Goal: Complete application form

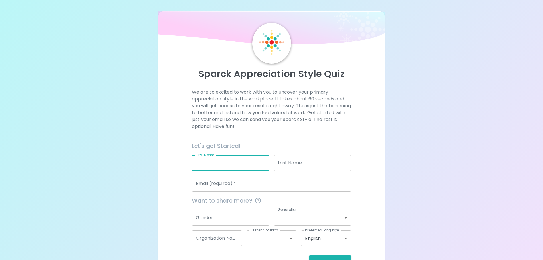
click at [230, 157] on input "First Name" at bounding box center [231, 163] width 78 height 16
type input "[PERSON_NAME]"
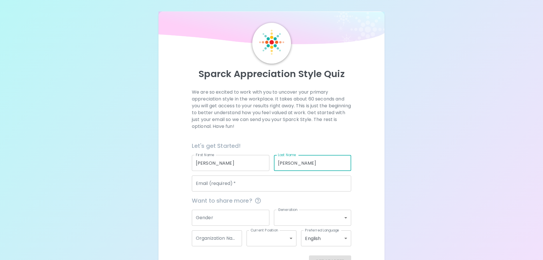
type input "[PERSON_NAME]"
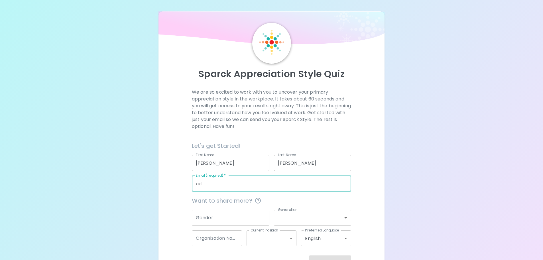
type input "[PERSON_NAME][EMAIL_ADDRESS][PERSON_NAME][DOMAIN_NAME]"
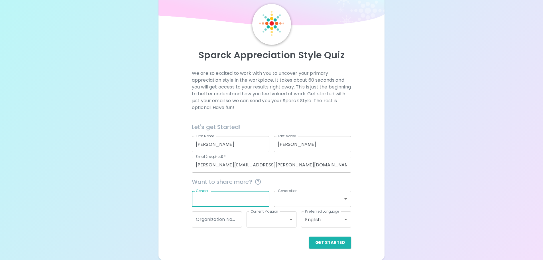
click at [238, 197] on input "Gender" at bounding box center [231, 199] width 78 height 16
type input "f"
type input "[DEMOGRAPHIC_DATA]"
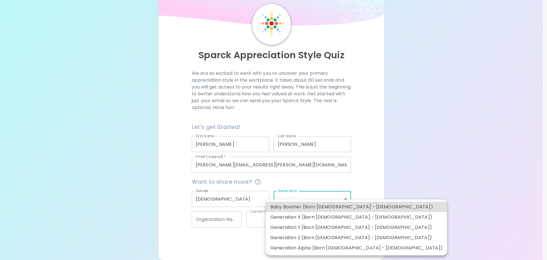
click at [337, 227] on li "Generation Y (Born [DEMOGRAPHIC_DATA] - [DEMOGRAPHIC_DATA])" at bounding box center [356, 227] width 181 height 10
type input "generation_y"
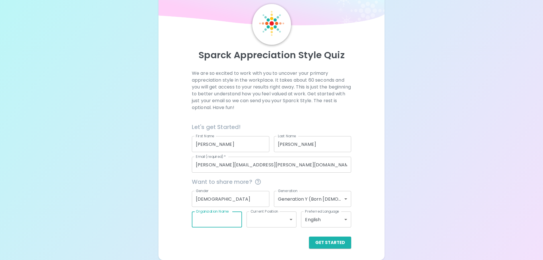
click at [230, 220] on input "Organization Name" at bounding box center [217, 219] width 50 height 16
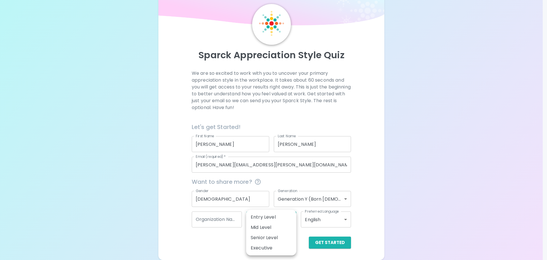
click at [272, 220] on body "Sparck Appreciation Style Quiz We are so excited to work with you to uncover yo…" at bounding box center [273, 120] width 547 height 279
click at [391, 202] on div at bounding box center [273, 130] width 547 height 260
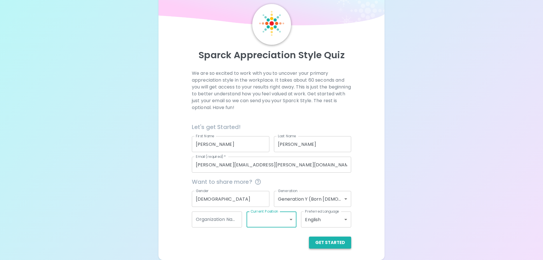
click at [335, 240] on button "Get Started" at bounding box center [330, 242] width 42 height 12
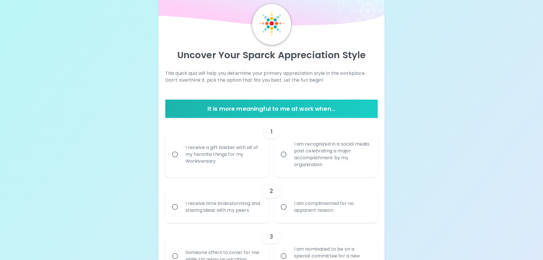
click at [225, 156] on div "I receive a gift basket with all of my favorite things for my Workiversary" at bounding box center [223, 154] width 85 height 34
click at [181, 156] on input "I receive a gift basket with all of my favorite things for my Workiversary" at bounding box center [175, 154] width 12 height 12
radio input "true"
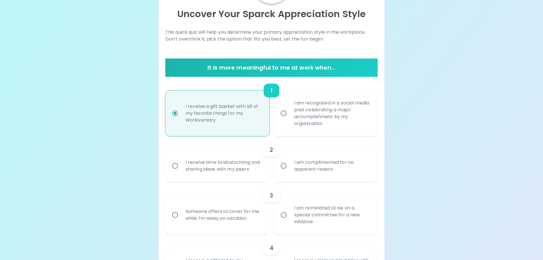
scroll to position [64, 0]
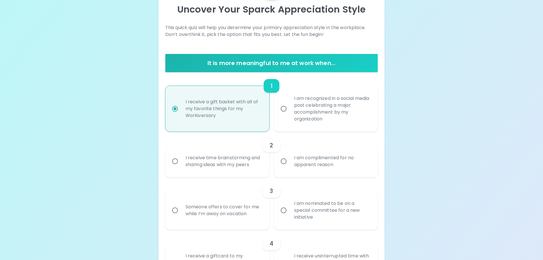
click at [233, 169] on div "I receive time brainstorming and sharing ideas with my peers" at bounding box center [223, 160] width 85 height 27
click at [181, 167] on input "I receive time brainstorming and sharing ideas with my peers" at bounding box center [175, 161] width 12 height 12
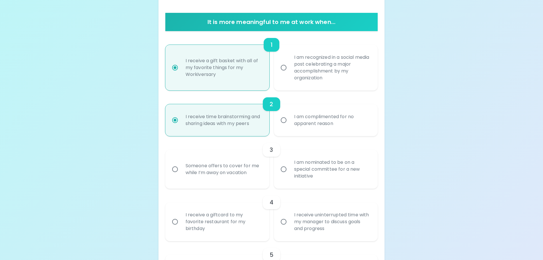
scroll to position [110, 0]
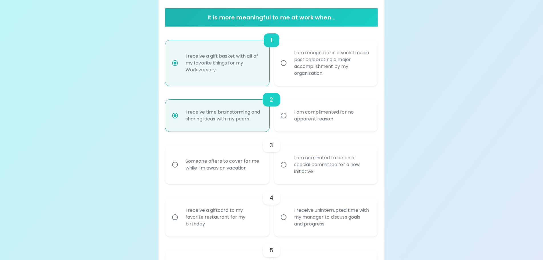
radio input "true"
click at [296, 171] on div "I am nominated to be on a special committee for a new initiative" at bounding box center [332, 164] width 85 height 34
click at [290, 171] on input "I am nominated to be on a special committee for a new initiative" at bounding box center [284, 165] width 12 height 12
radio input "false"
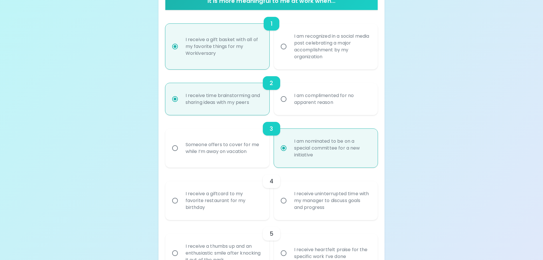
scroll to position [127, 0]
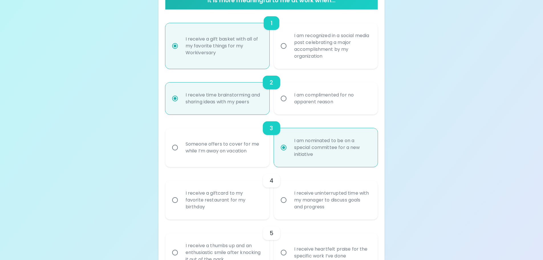
radio input "true"
click at [234, 197] on div "I receive a giftcard to my favorite restaurant for my birthday" at bounding box center [223, 200] width 85 height 34
click at [181, 197] on input "I receive a giftcard to my favorite restaurant for my birthday" at bounding box center [175, 200] width 12 height 12
radio input "false"
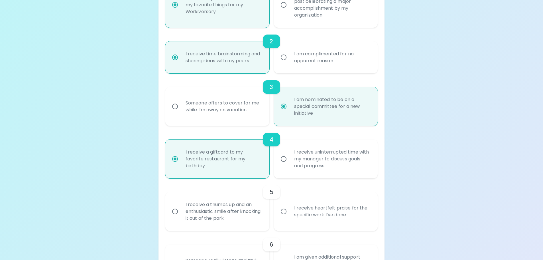
scroll to position [173, 0]
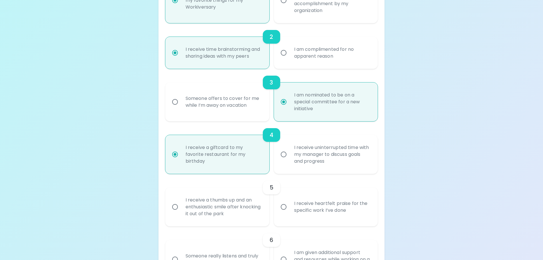
radio input "true"
click at [290, 211] on div "I receive heartfelt praise for the specific work I’ve done" at bounding box center [332, 206] width 85 height 27
click at [290, 211] on input "I receive heartfelt praise for the specific work I’ve done" at bounding box center [284, 207] width 12 height 12
radio input "false"
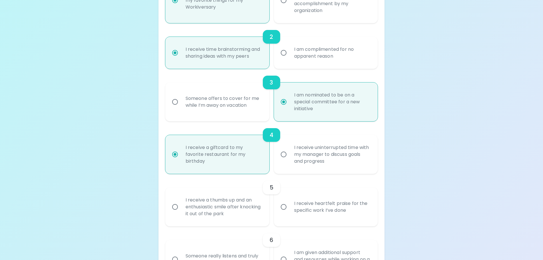
radio input "false"
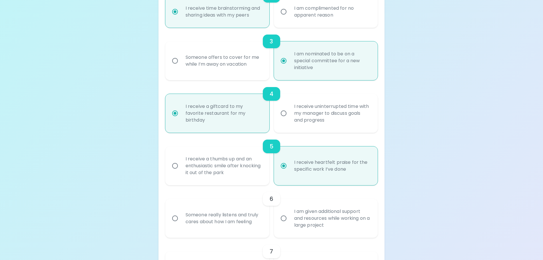
scroll to position [218, 0]
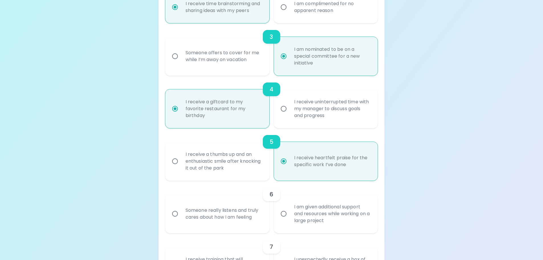
radio input "true"
click at [250, 220] on div "Someone really listens and truly cares about how I am feeling" at bounding box center [223, 213] width 85 height 27
click at [181, 220] on input "Someone really listens and truly cares about how I am feeling" at bounding box center [175, 214] width 12 height 12
radio input "false"
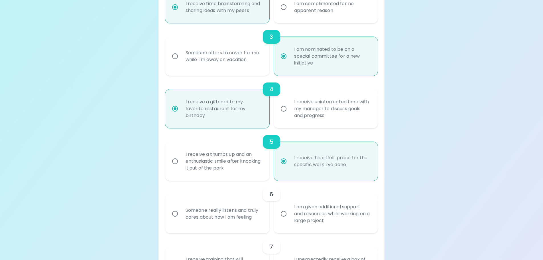
radio input "false"
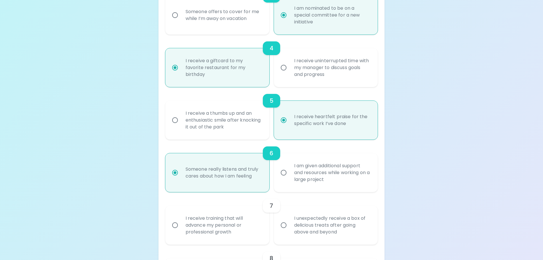
scroll to position [264, 0]
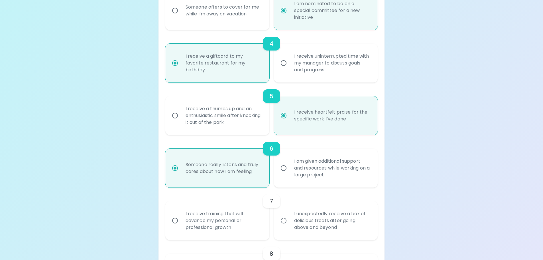
radio input "true"
click at [281, 169] on input "I am given additional support and resources while working on a large project" at bounding box center [284, 168] width 12 height 12
radio input "false"
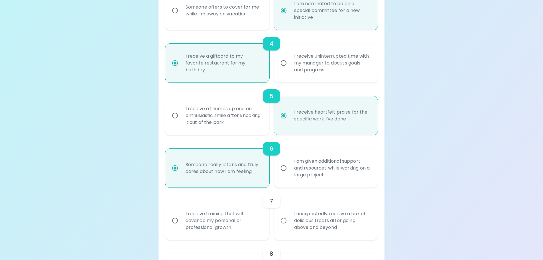
radio input "false"
radio input "true"
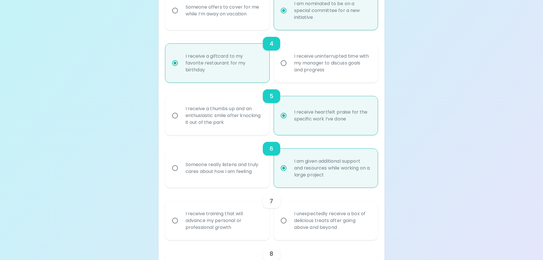
radio input "true"
click at [213, 160] on div "Someone really listens and truly cares about how I am feeling" at bounding box center [223, 167] width 85 height 27
click at [181, 162] on input "Someone really listens and truly cares about how I am feeling" at bounding box center [175, 168] width 12 height 12
radio input "false"
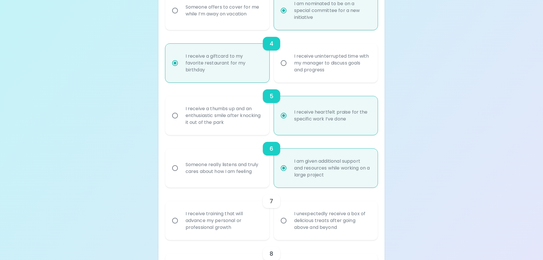
radio input "false"
radio input "true"
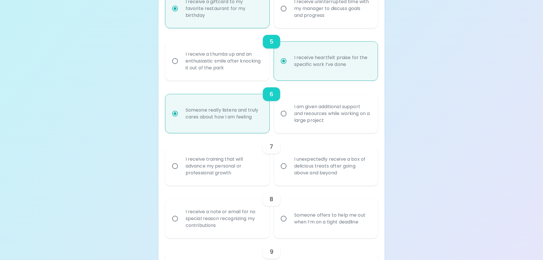
scroll to position [350, 0]
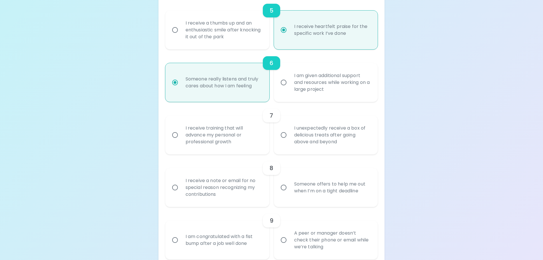
radio input "true"
click at [218, 144] on div "I receive training that will advance my personal or professional growth" at bounding box center [223, 135] width 85 height 34
click at [181, 141] on input "I receive training that will advance my personal or professional growth" at bounding box center [175, 135] width 12 height 12
radio input "false"
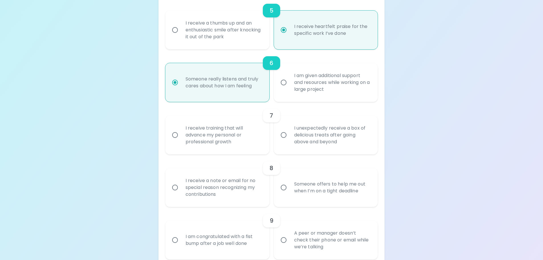
radio input "false"
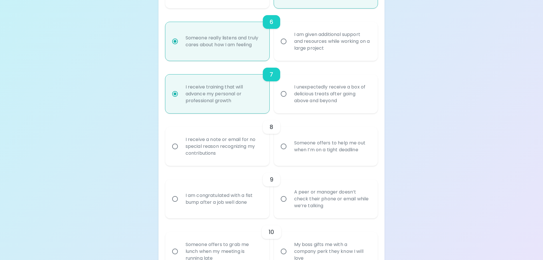
scroll to position [395, 0]
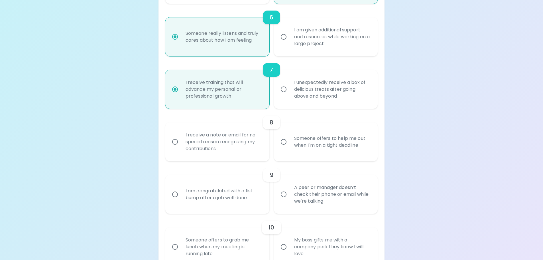
radio input "true"
click at [240, 139] on div "I receive a note or email for no special reason recognizing my contributions" at bounding box center [223, 142] width 85 height 34
click at [181, 139] on input "I receive a note or email for no special reason recognizing my contributions" at bounding box center [175, 142] width 12 height 12
radio input "false"
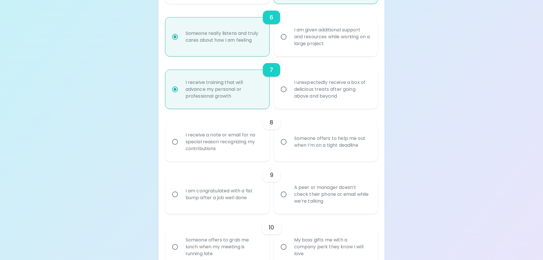
radio input "false"
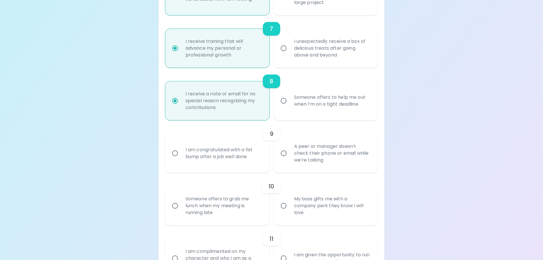
scroll to position [441, 0]
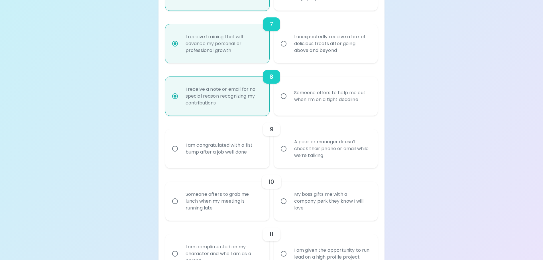
radio input "true"
click at [299, 96] on div "Someone offers to help me out when I’m on a tight deadline" at bounding box center [332, 95] width 85 height 27
click at [290, 96] on input "Someone offers to help me out when I’m on a tight deadline" at bounding box center [284, 96] width 12 height 12
radio input "false"
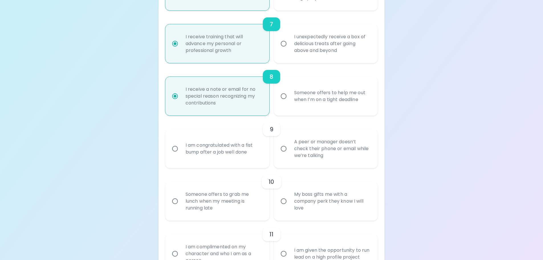
radio input "false"
radio input "true"
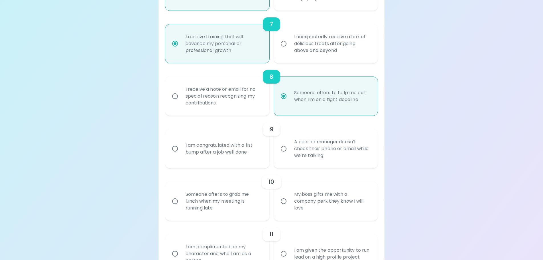
radio input "true"
click at [285, 149] on input "A peer or manager doesn’t check their phone or email while we’re talking" at bounding box center [284, 149] width 12 height 12
radio input "false"
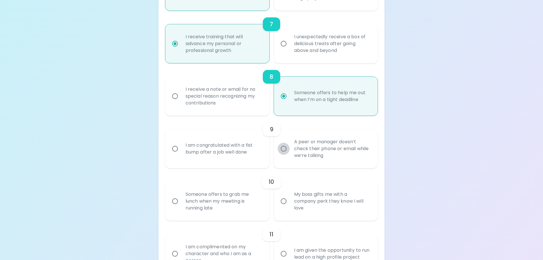
radio input "false"
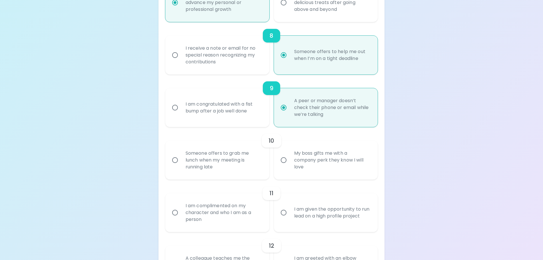
scroll to position [486, 0]
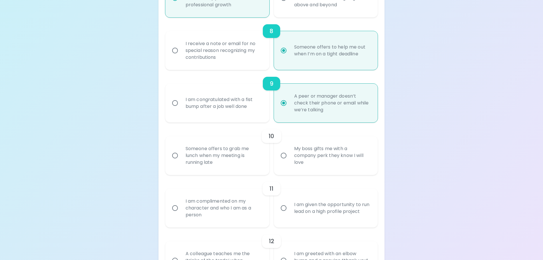
radio input "true"
click at [238, 154] on div "Someone offers to grab me lunch when my meeting is running late" at bounding box center [223, 155] width 85 height 34
click at [181, 154] on input "Someone offers to grab me lunch when my meeting is running late" at bounding box center [175, 155] width 12 height 12
radio input "false"
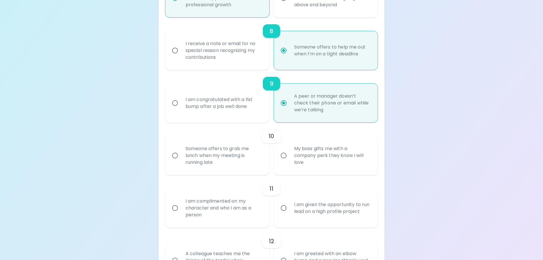
radio input "false"
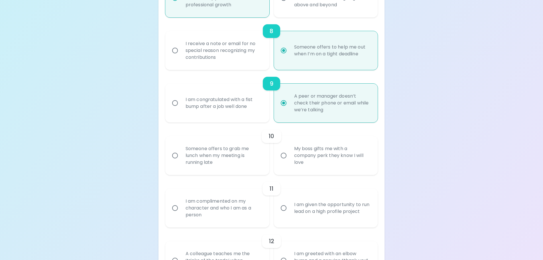
radio input "false"
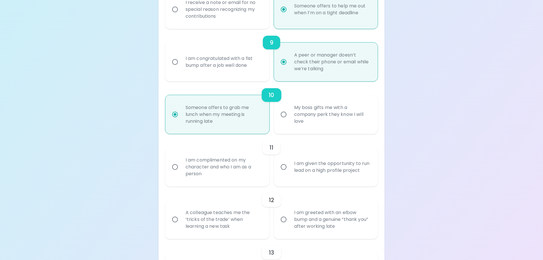
scroll to position [532, 0]
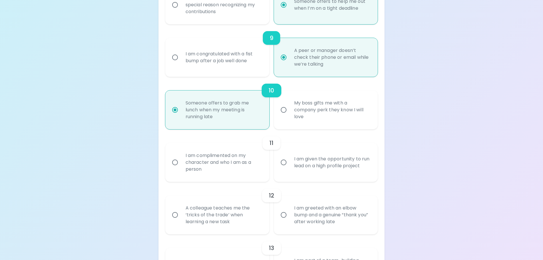
radio input "true"
click at [244, 166] on div "I am complimented on my character and who I am as a person" at bounding box center [223, 162] width 85 height 34
click at [181, 166] on input "I am complimented on my character and who I am as a person" at bounding box center [175, 162] width 12 height 12
radio input "false"
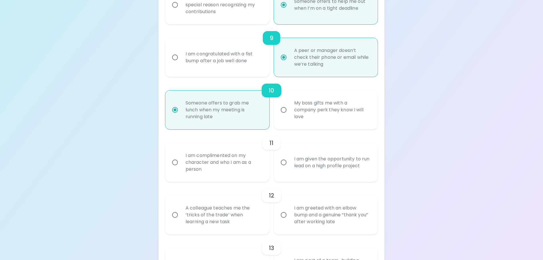
radio input "false"
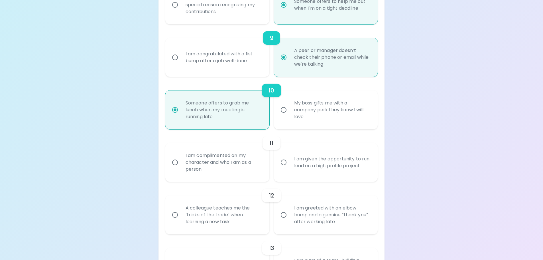
radio input "false"
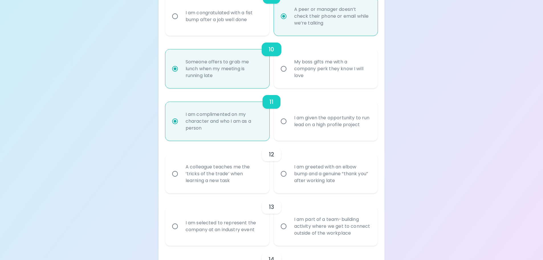
scroll to position [578, 0]
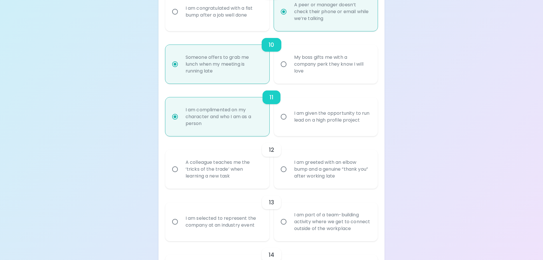
radio input "true"
click at [285, 172] on input "I am greeted with an elbow bump and a genuine “thank you” after working late" at bounding box center [284, 169] width 12 height 12
radio input "false"
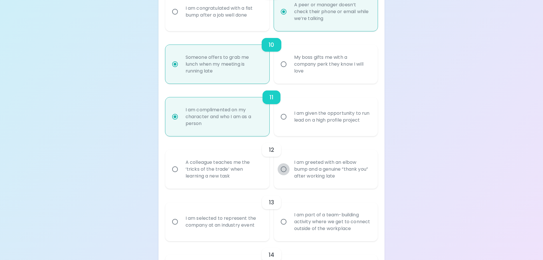
radio input "false"
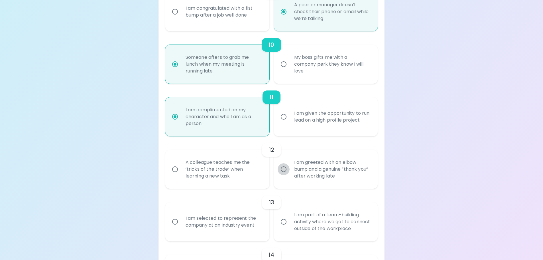
radio input "false"
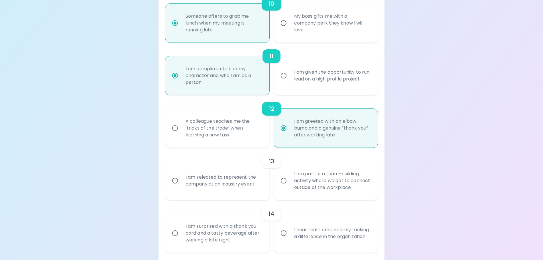
scroll to position [623, 0]
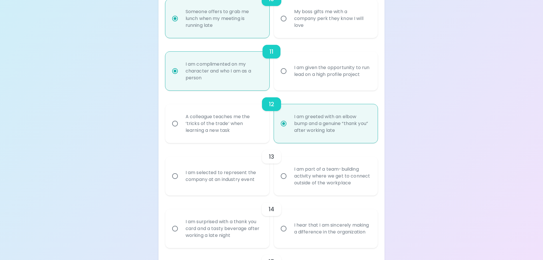
radio input "true"
click at [241, 121] on div "A colleague teaches me the ‘tricks of the trade’ when learning a new task" at bounding box center [223, 123] width 85 height 34
click at [181, 121] on input "A colleague teaches me the ‘tricks of the trade’ when learning a new task" at bounding box center [175, 123] width 12 height 12
radio input "false"
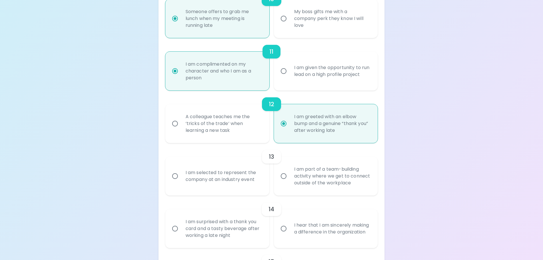
radio input "false"
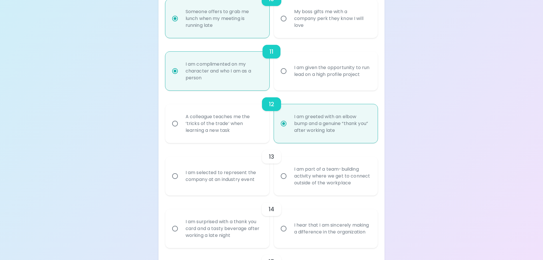
radio input "false"
radio input "true"
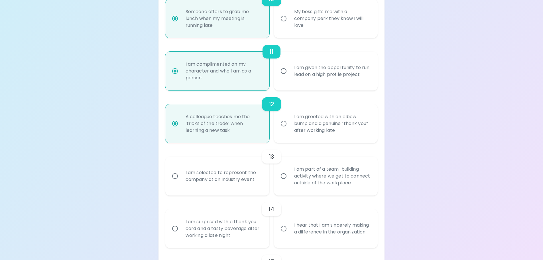
radio input "true"
click at [291, 178] on div "I am part of a team-building activity where we get to connect outside of the wo…" at bounding box center [332, 176] width 85 height 34
click at [290, 178] on input "I am part of a team-building activity where we get to connect outside of the wo…" at bounding box center [284, 176] width 12 height 12
radio input "false"
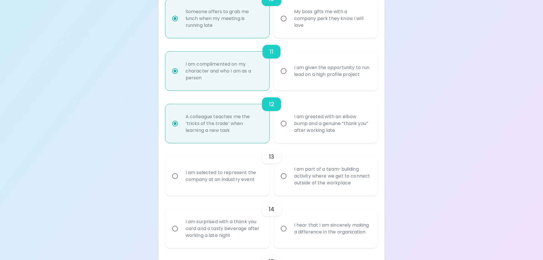
radio input "false"
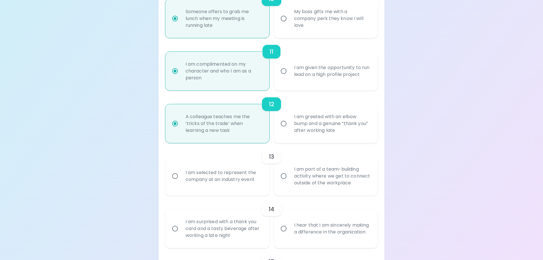
radio input "false"
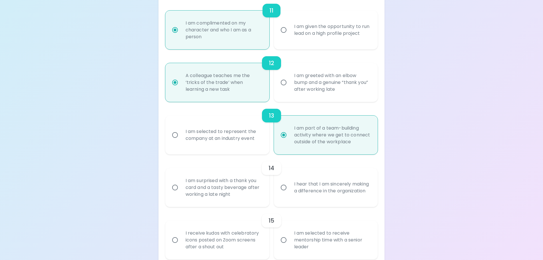
scroll to position [669, 0]
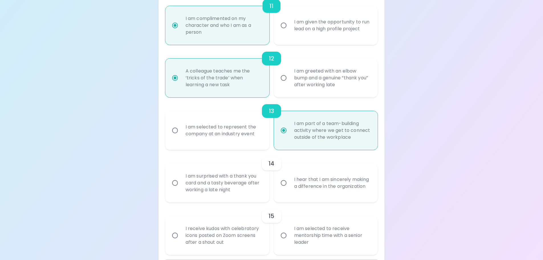
radio input "true"
click at [287, 181] on input "I hear that I am sincerely making a difference in the organization" at bounding box center [284, 183] width 12 height 12
radio input "false"
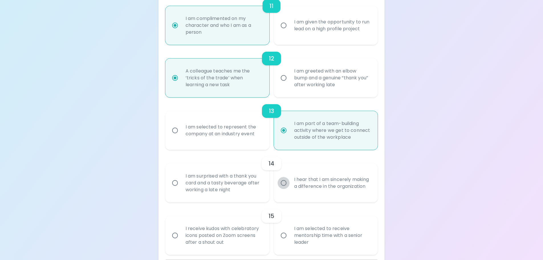
radio input "false"
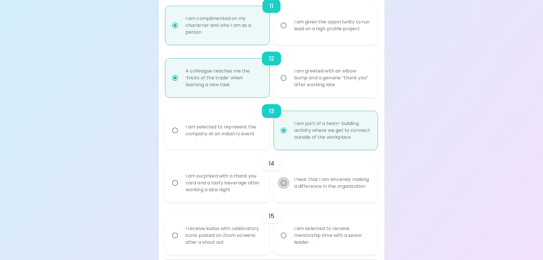
radio input "false"
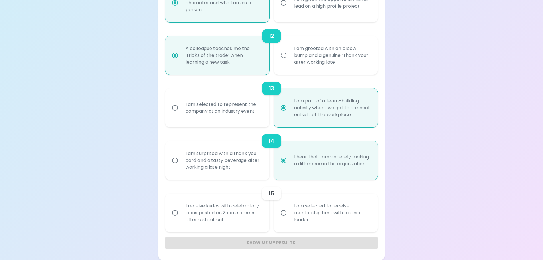
scroll to position [692, 0]
radio input "true"
click at [289, 213] on input "I am selected to receive mentorship time with a senior leader" at bounding box center [284, 212] width 12 height 12
radio input "false"
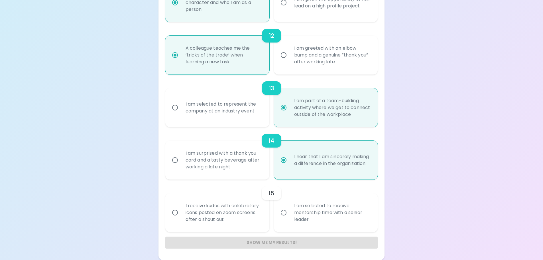
radio input "false"
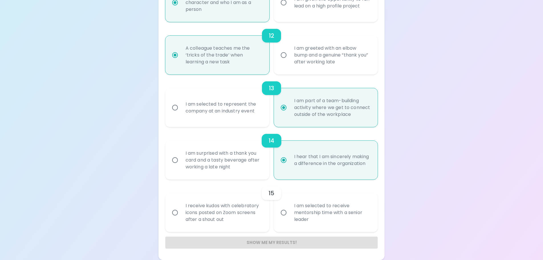
radio input "false"
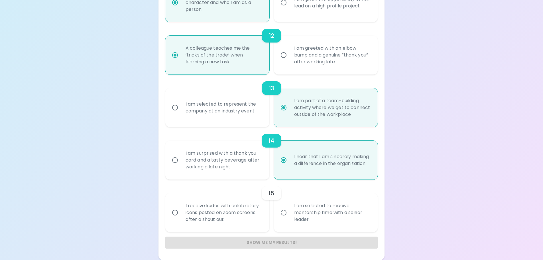
radio input "false"
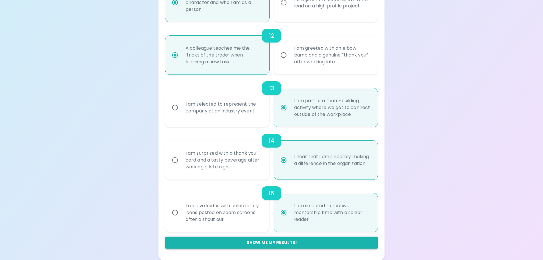
radio input "true"
click at [281, 243] on button "Show me my results!" at bounding box center [271, 242] width 213 height 12
radio input "false"
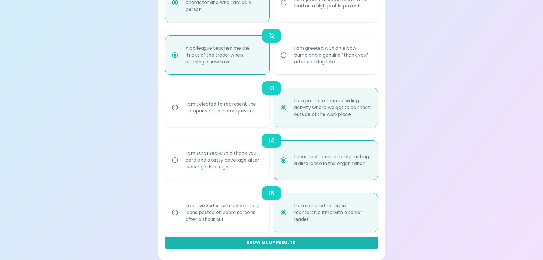
radio input "false"
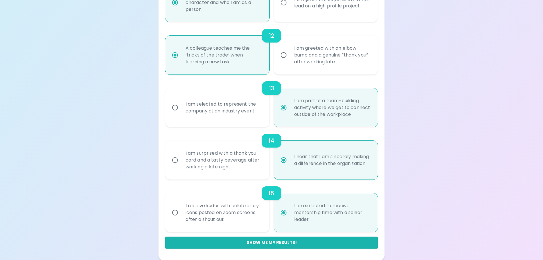
radio input "false"
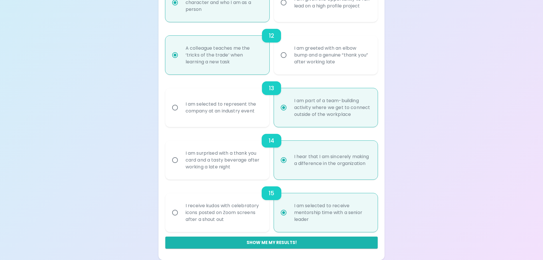
radio input "false"
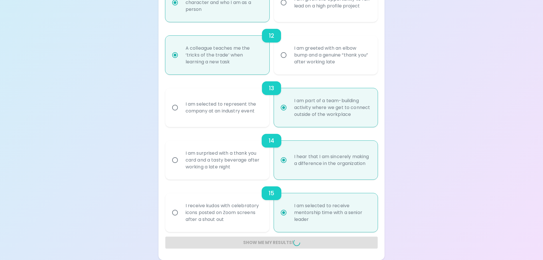
radio input "false"
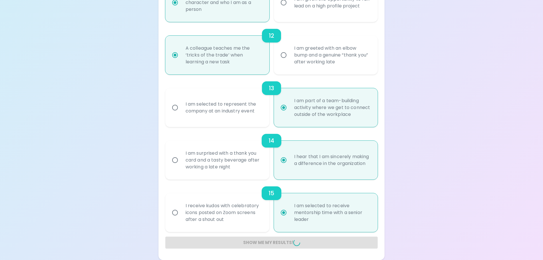
radio input "false"
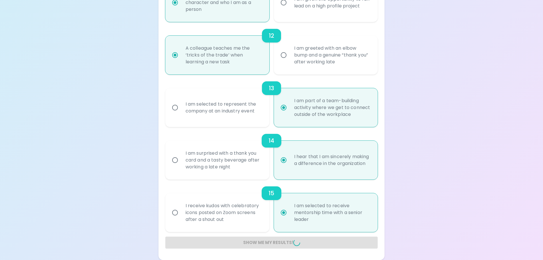
radio input "false"
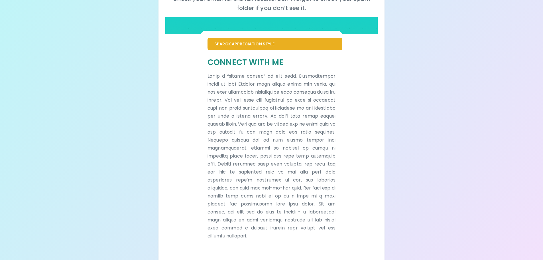
scroll to position [100, 0]
